Goal: Task Accomplishment & Management: Manage account settings

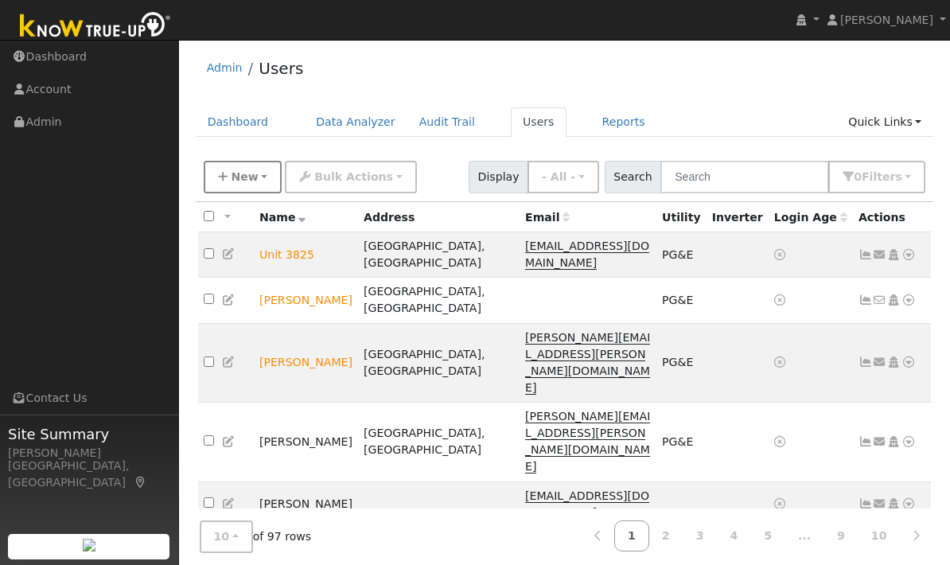
click at [244, 177] on span "New" at bounding box center [244, 176] width 27 height 13
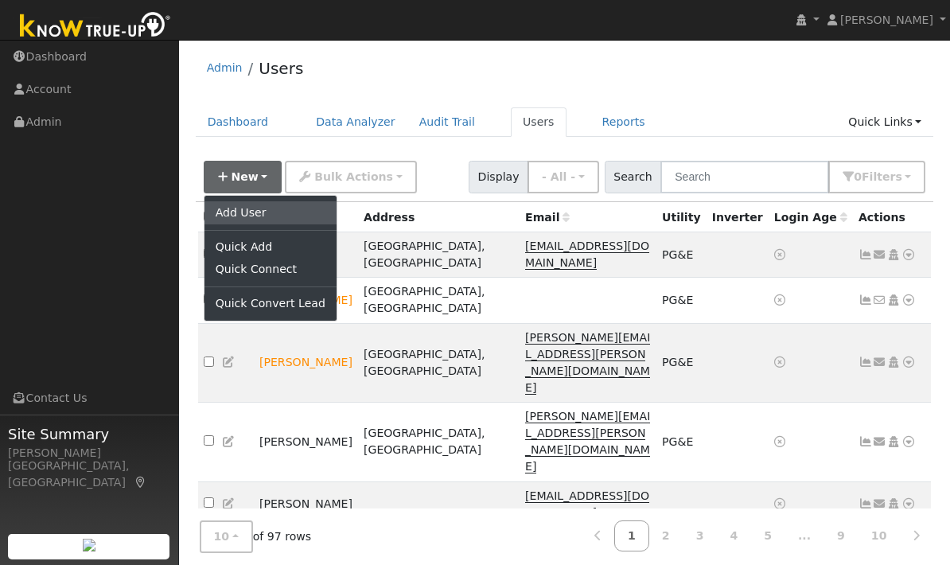
click at [266, 213] on link "Add User" at bounding box center [271, 212] width 132 height 22
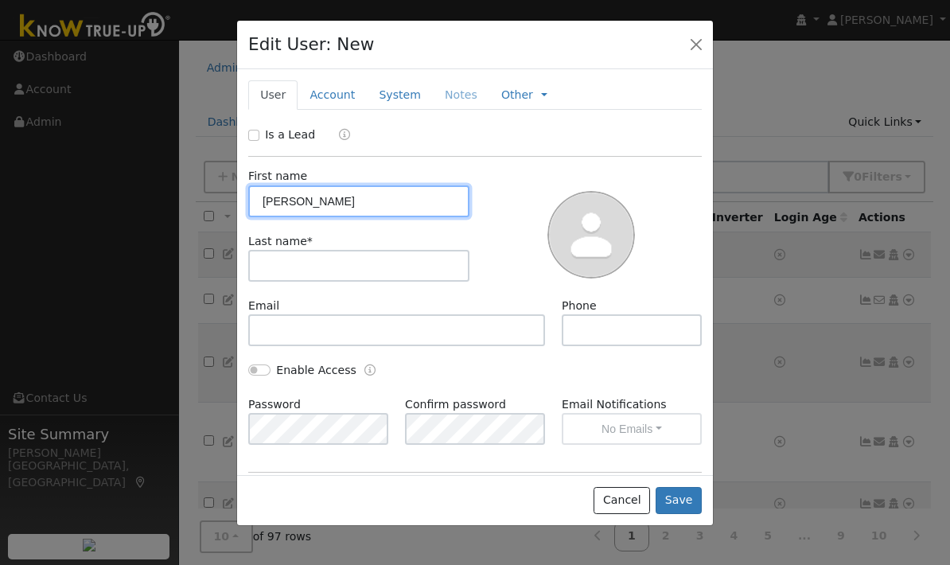
type input "[PERSON_NAME]"
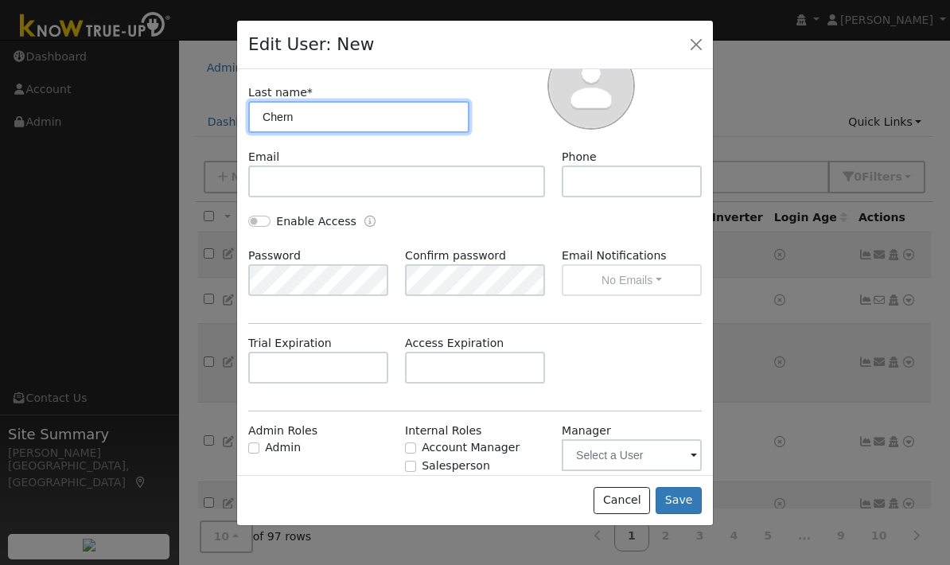
scroll to position [147, 0]
type input "Chern"
click at [651, 365] on div "Trial Expiration Access Expiration" at bounding box center [475, 369] width 470 height 64
click at [673, 525] on div "Stats" at bounding box center [684, 520] width 36 height 17
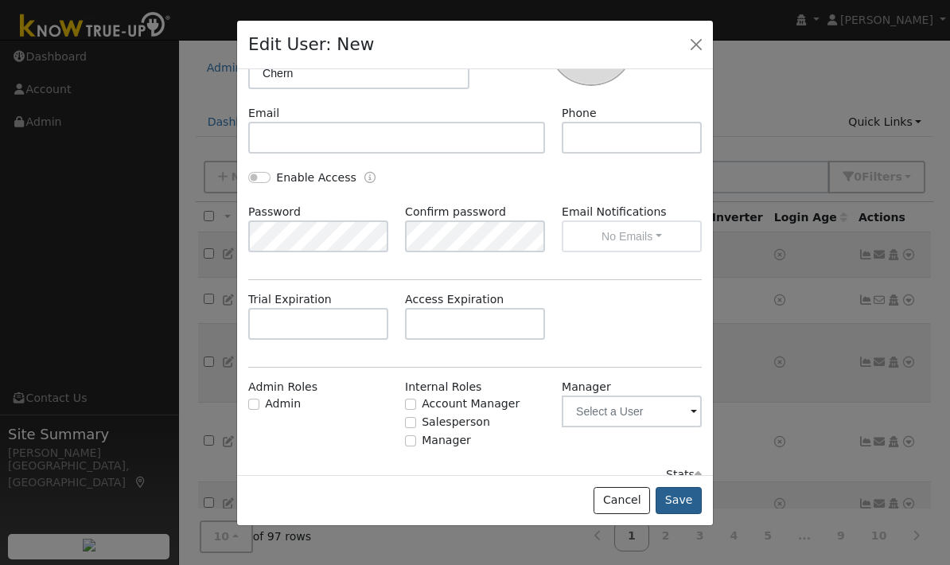
click at [681, 514] on button "Save" at bounding box center [679, 500] width 46 height 27
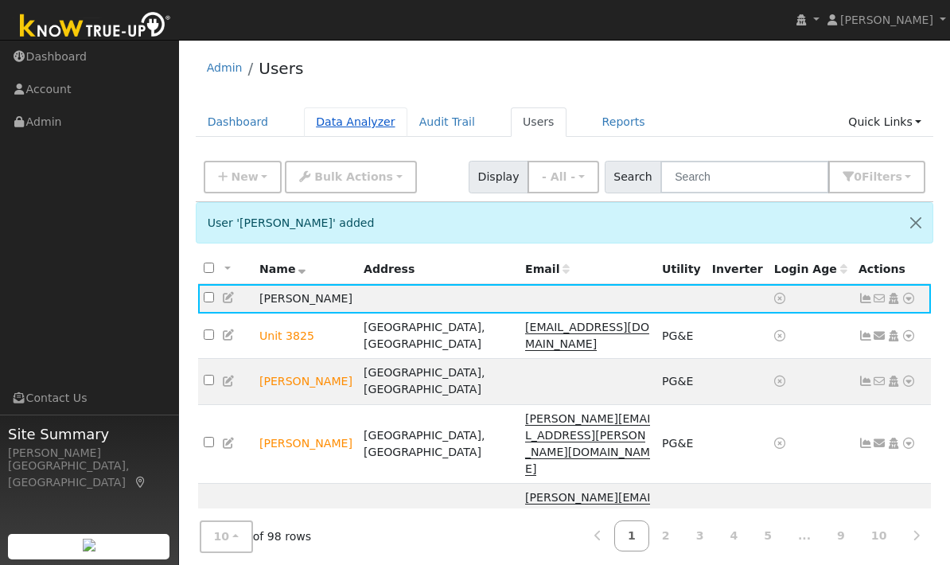
click at [353, 125] on link "Data Analyzer" at bounding box center [355, 121] width 103 height 29
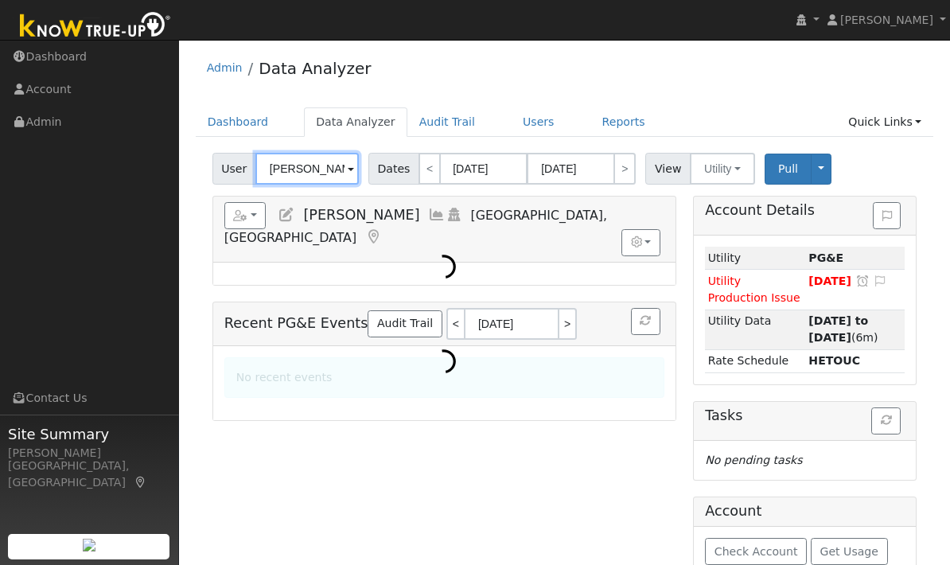
click at [310, 175] on input "Minh Nguyen" at bounding box center [306, 169] width 103 height 32
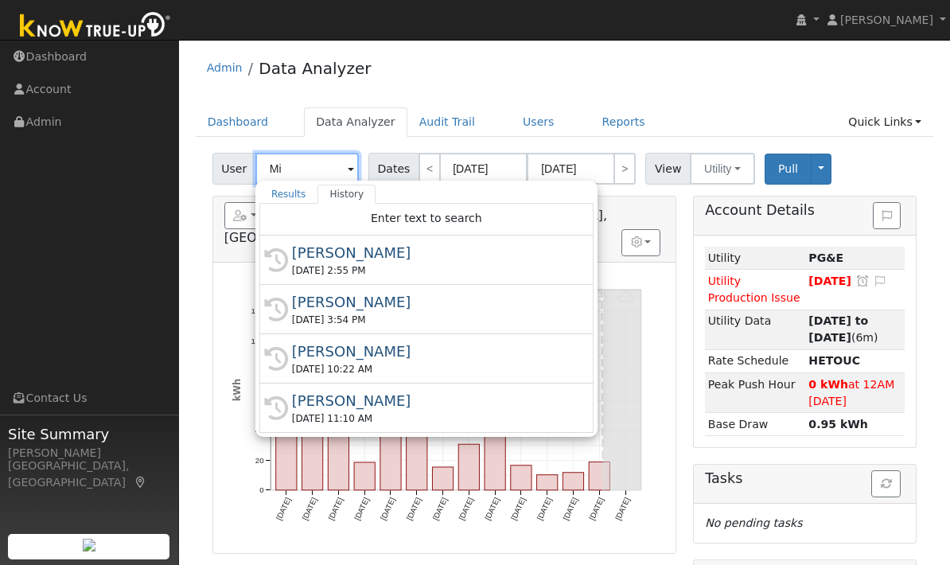
type input "M"
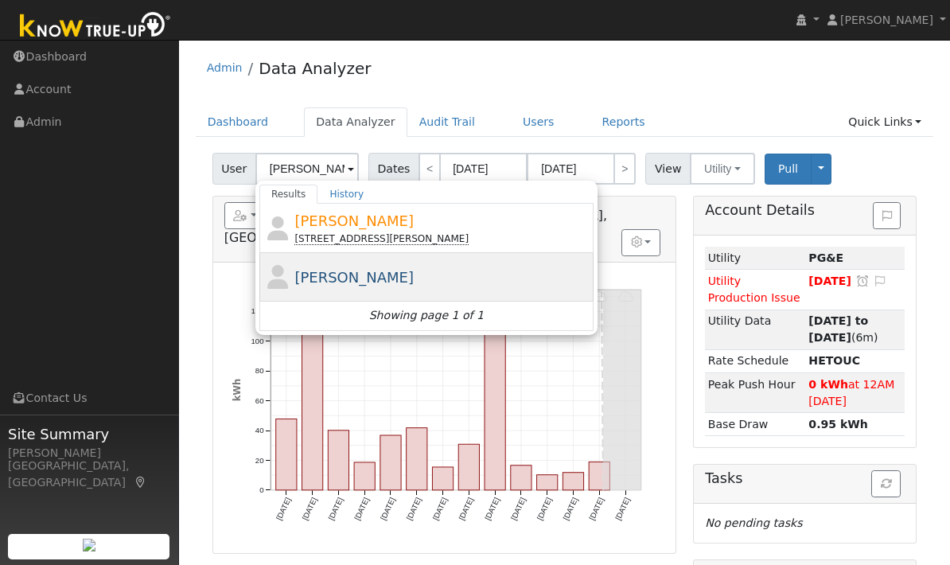
click at [407, 280] on div "[PERSON_NAME]" at bounding box center [441, 277] width 295 height 21
type input "[PERSON_NAME]"
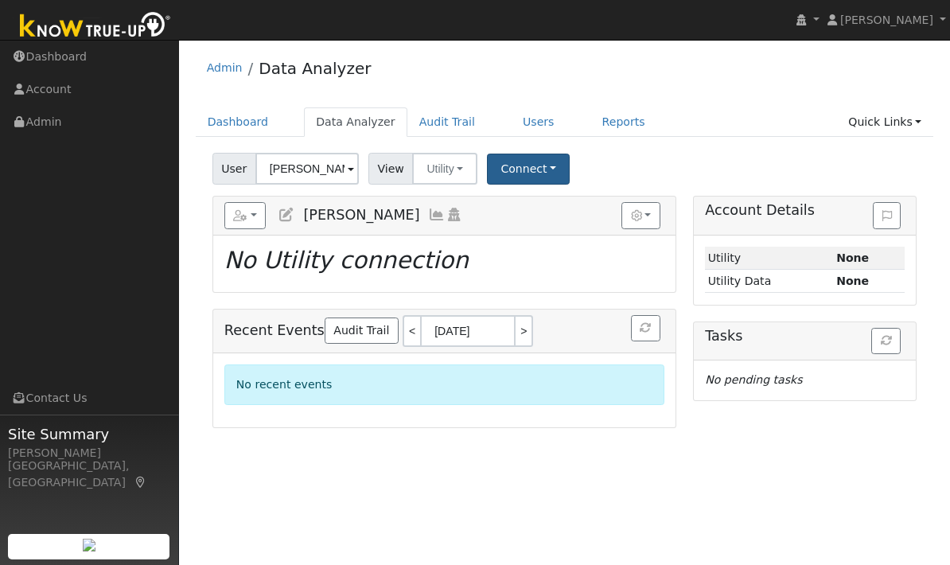
click at [544, 163] on button "Connect" at bounding box center [528, 169] width 83 height 31
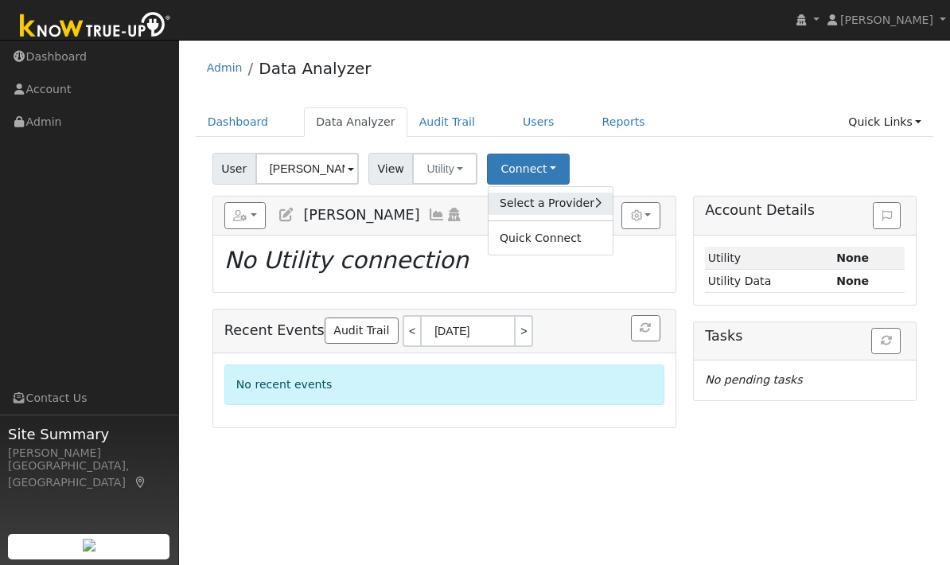
click at [579, 206] on link "Select a Provider" at bounding box center [551, 204] width 124 height 22
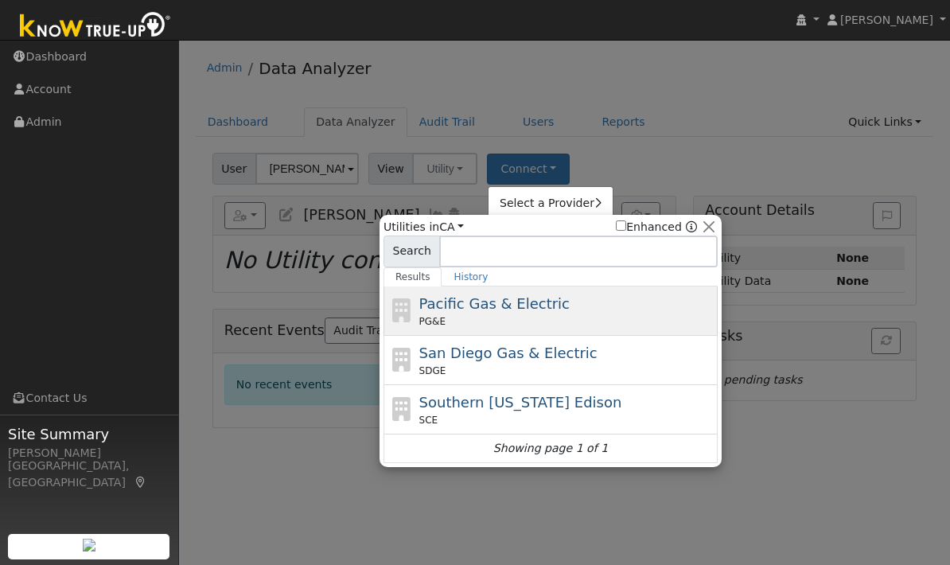
click at [538, 310] on span "Pacific Gas & Electric" at bounding box center [494, 303] width 150 height 17
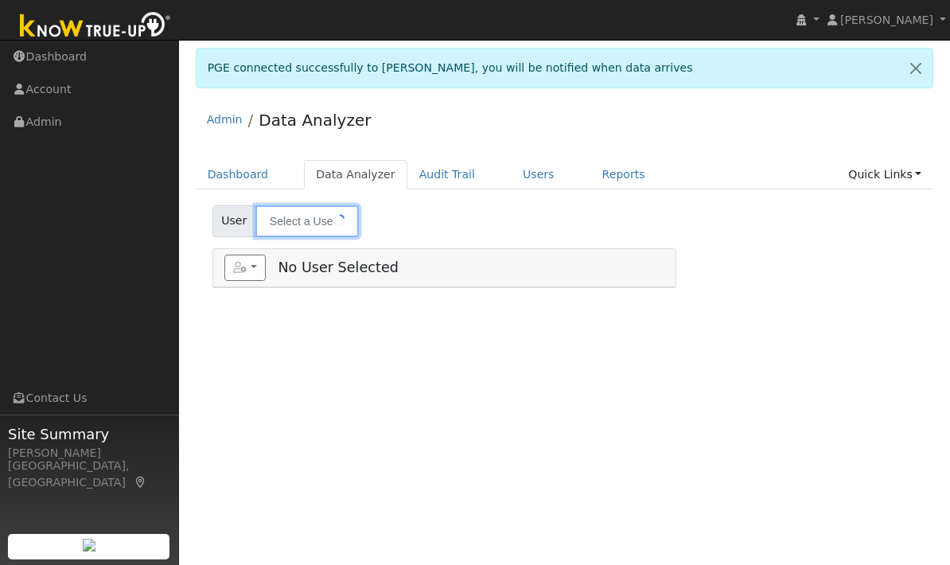
type input "[PERSON_NAME]"
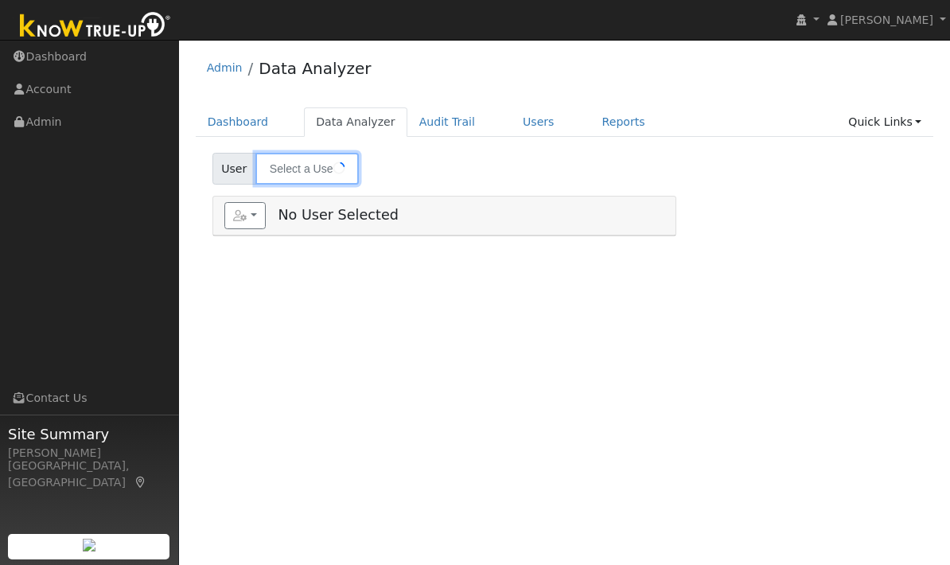
type input "[PERSON_NAME]"
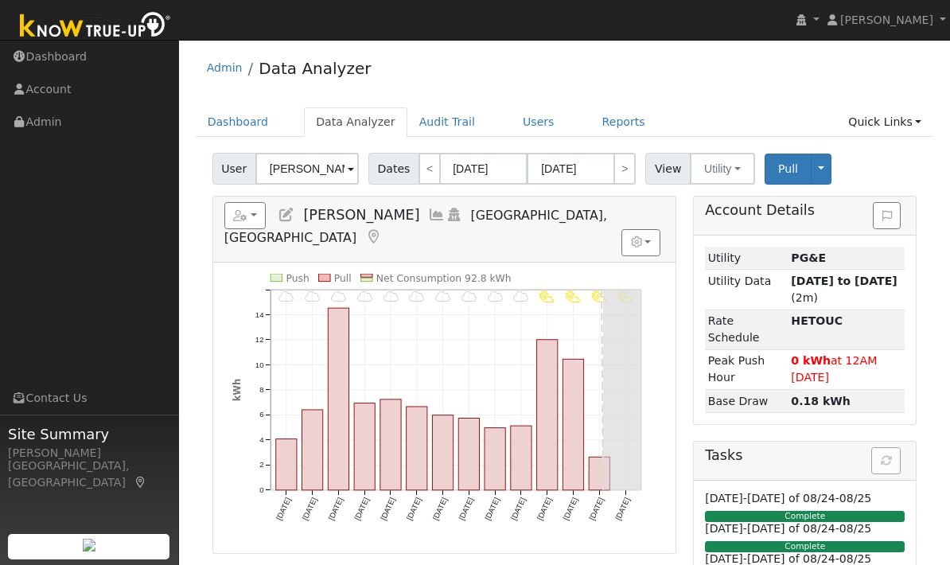
click at [220, 294] on div "8/14 - PartlyCloudy 8/13 - PartlyCloudy 8/12 - PartlyCloudy 8/11 - PartlyCloudy…" at bounding box center [444, 408] width 462 height 291
click at [344, 216] on span "[PERSON_NAME]" at bounding box center [361, 215] width 116 height 16
click at [252, 212] on button "button" at bounding box center [245, 215] width 42 height 27
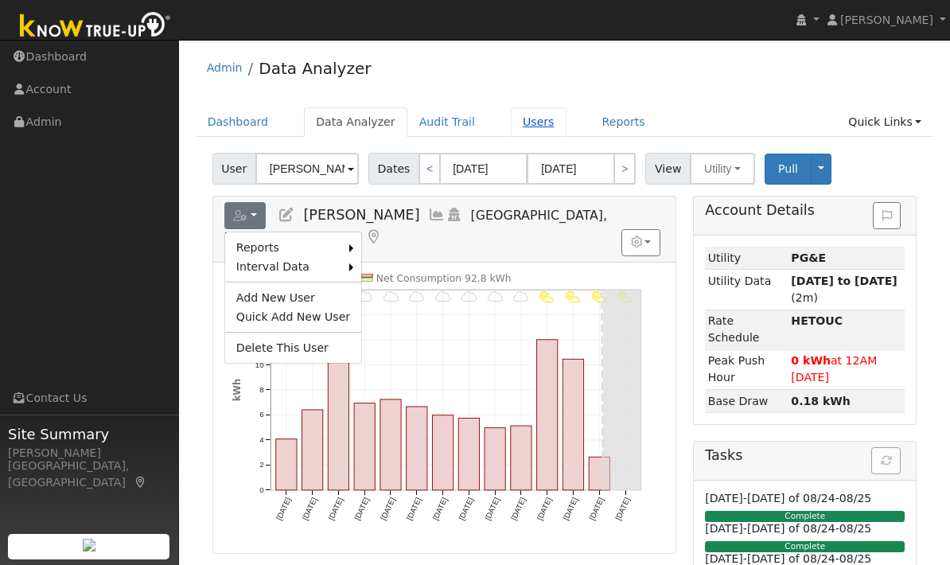
click at [521, 116] on link "Users" at bounding box center [539, 121] width 56 height 29
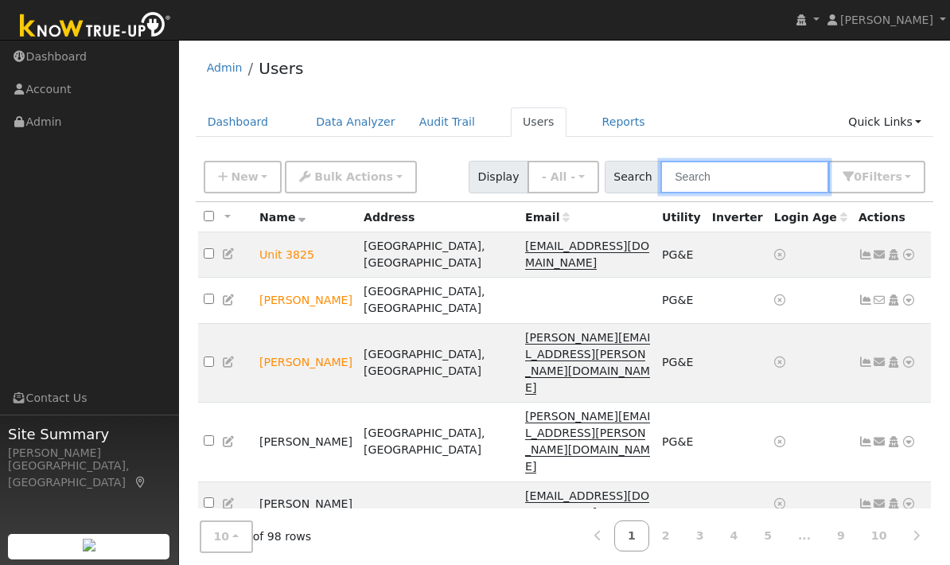
click at [772, 166] on input "text" at bounding box center [745, 177] width 169 height 33
type input "[PERSON_NAME]"
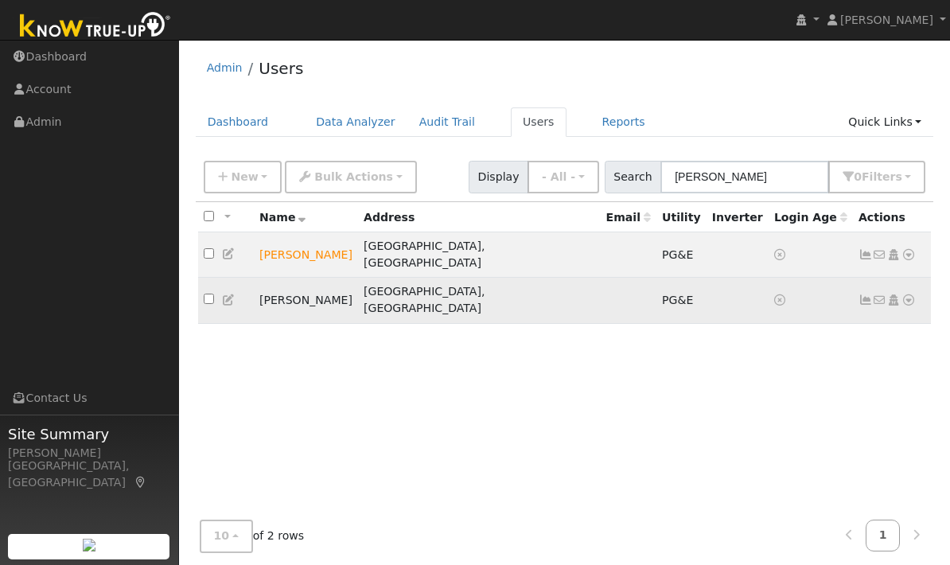
click at [535, 278] on td "[GEOGRAPHIC_DATA], [GEOGRAPHIC_DATA]" at bounding box center [479, 300] width 243 height 45
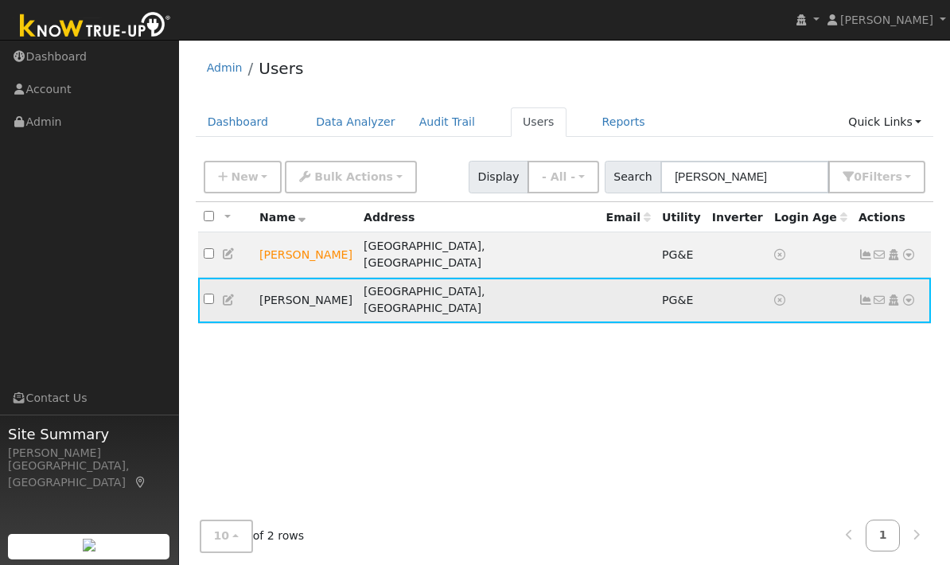
click at [917, 278] on td "No email address Send Email... Copy a Link Reset Password Open Access Data Anal…" at bounding box center [892, 300] width 79 height 45
click at [476, 283] on td "[GEOGRAPHIC_DATA], [GEOGRAPHIC_DATA]" at bounding box center [479, 300] width 243 height 45
click at [305, 278] on td "[PERSON_NAME]" at bounding box center [306, 300] width 104 height 45
click at [427, 278] on td "[GEOGRAPHIC_DATA], [GEOGRAPHIC_DATA]" at bounding box center [479, 300] width 243 height 45
click at [204, 294] on input "checkbox" at bounding box center [209, 299] width 10 height 10
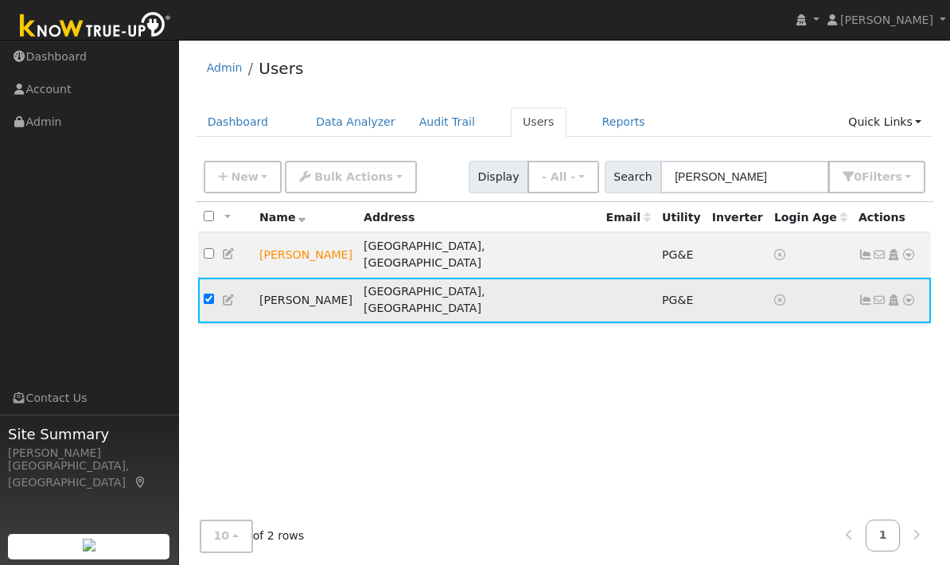
checkbox input "true"
click at [464, 283] on td "[GEOGRAPHIC_DATA], [GEOGRAPHIC_DATA]" at bounding box center [479, 300] width 243 height 45
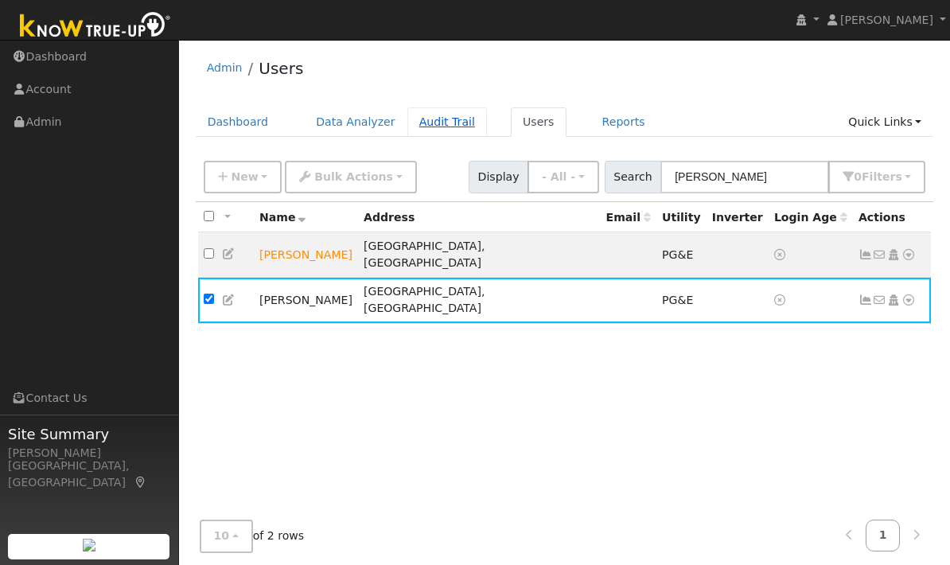
click at [430, 124] on link "Audit Trail" at bounding box center [448, 121] width 80 height 29
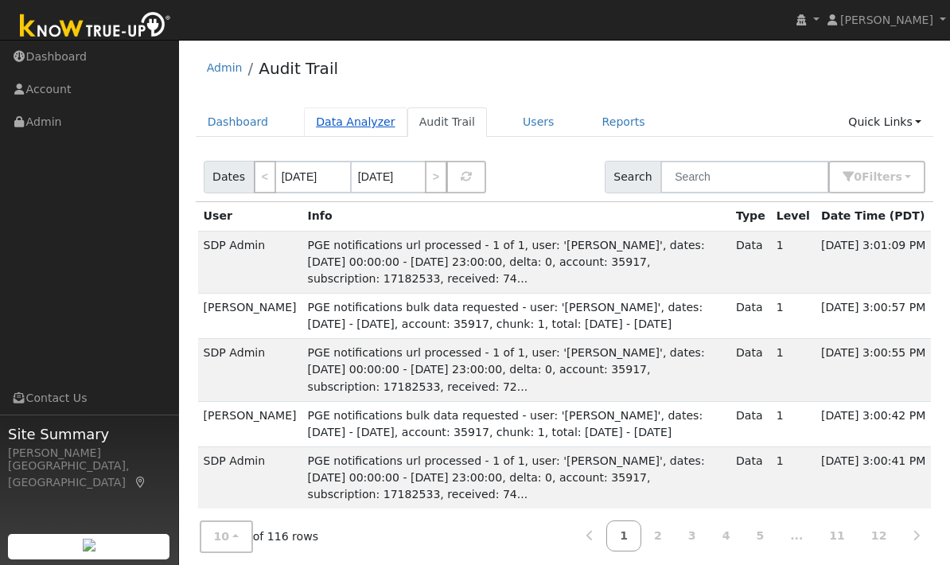
click at [349, 122] on link "Data Analyzer" at bounding box center [355, 121] width 103 height 29
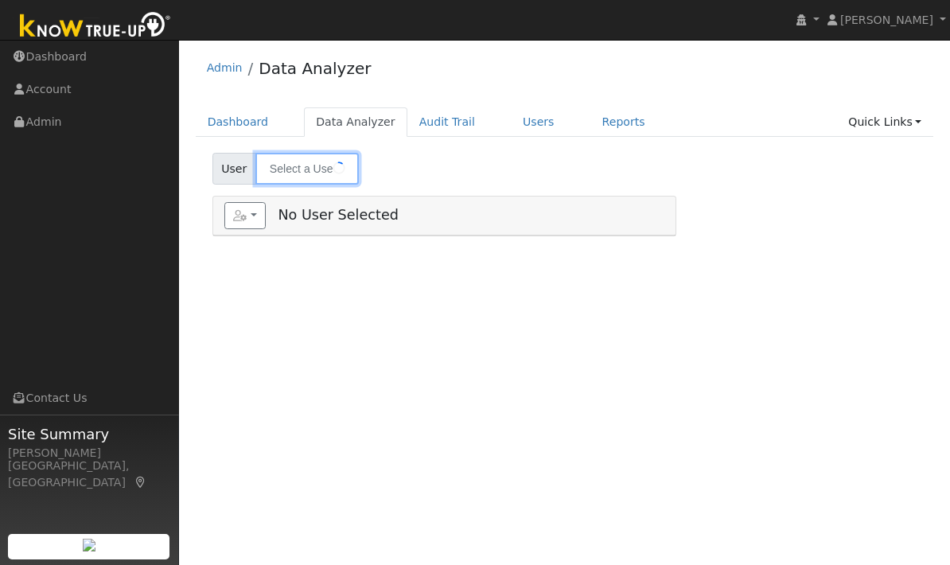
type input "[PERSON_NAME]"
